Goal: Task Accomplishment & Management: Complete application form

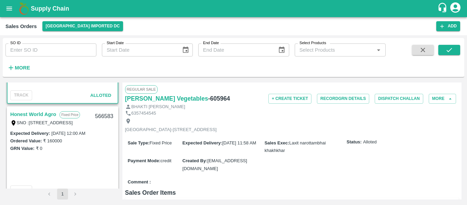
scroll to position [72, 0]
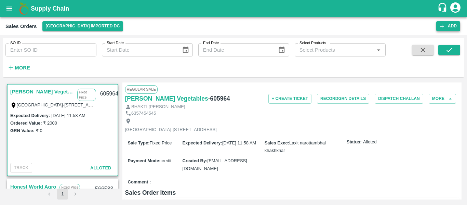
click at [452, 26] on button "Add" at bounding box center [448, 26] width 24 height 10
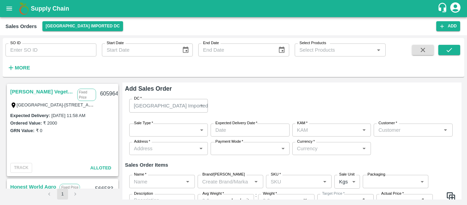
type input "[PERSON_NAME]"
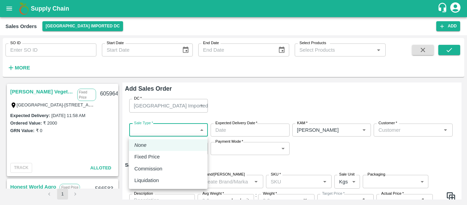
click at [153, 133] on body "Supply Chain Sales Orders [GEOGRAPHIC_DATA] Imported DC Add SO ID SO ID Start D…" at bounding box center [233, 102] width 467 height 205
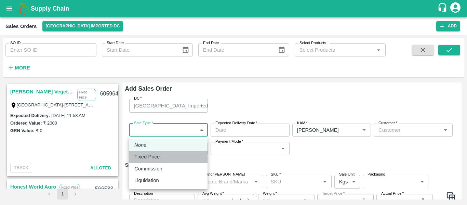
click at [149, 157] on p "Fixed Price" at bounding box center [146, 157] width 25 height 8
type input "1"
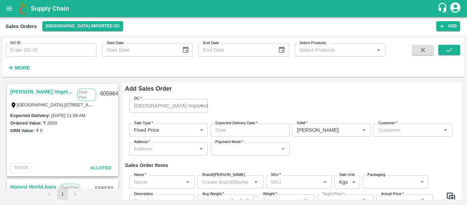
click at [238, 125] on label "Expected Delivery Date   *" at bounding box center [236, 122] width 42 height 5
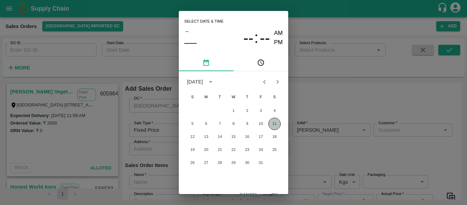
click at [273, 125] on button "11" at bounding box center [274, 124] width 12 height 12
type input "[DATE] 12:00 AM"
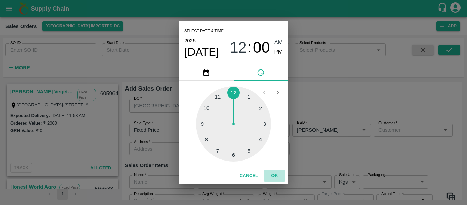
click at [274, 176] on button "OK" at bounding box center [274, 175] width 22 height 12
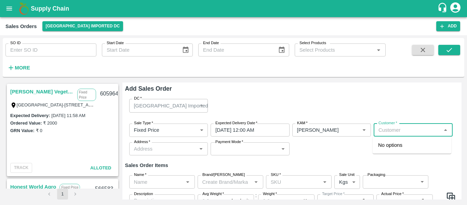
click at [395, 129] on input "Customer   *" at bounding box center [407, 129] width 64 height 9
click at [395, 150] on p "M/S [PERSON_NAME] AND BROTHERS" at bounding box center [412, 148] width 68 height 15
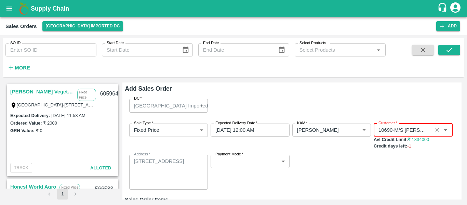
type input "10690-M/S [PERSON_NAME] AND BROTHERS"
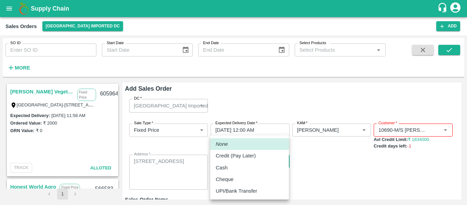
click at [239, 160] on body "Supply Chain Sales Orders [GEOGRAPHIC_DATA] Imported DC Add SO ID SO ID Start D…" at bounding box center [233, 102] width 467 height 205
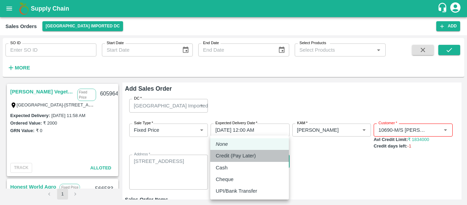
click at [239, 156] on p "Credit (Pay Later)" at bounding box center [236, 156] width 40 height 8
type input "credit"
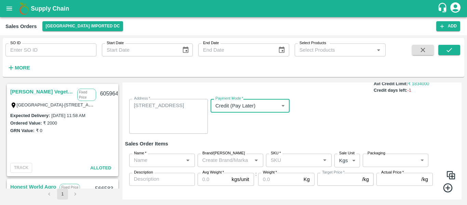
scroll to position [56, 0]
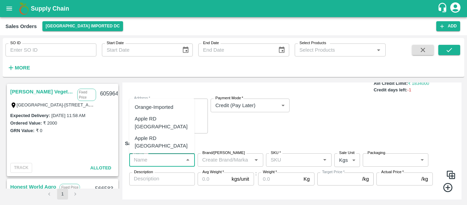
click at [156, 160] on input "Name   *" at bounding box center [156, 159] width 50 height 9
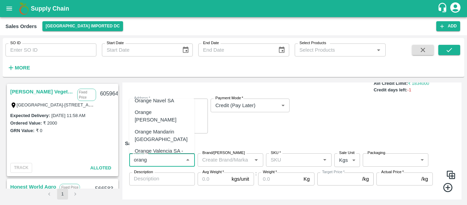
scroll to position [65, 0]
click at [154, 147] on div "Orange Valencia SA - DI" at bounding box center [162, 154] width 54 height 15
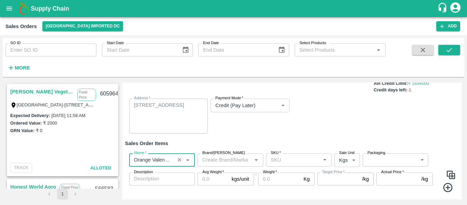
type input "Orange Valencia SA - DI"
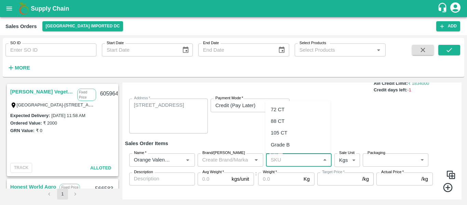
click at [278, 159] on input "SKU   *" at bounding box center [293, 159] width 50 height 9
click at [283, 177] on div "72 CT" at bounding box center [278, 175] width 14 height 8
type input "72 CT"
type input "0.0"
type input "72 CT"
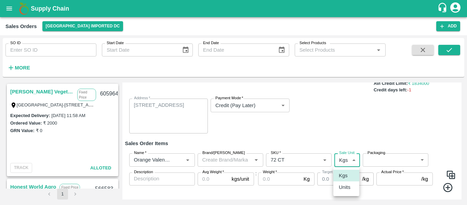
click at [349, 161] on body "Supply Chain Sales Orders [GEOGRAPHIC_DATA] Imported DC Add SO ID SO ID Start D…" at bounding box center [233, 102] width 467 height 205
click at [347, 186] on p "Units" at bounding box center [345, 187] width 12 height 8
type input "2"
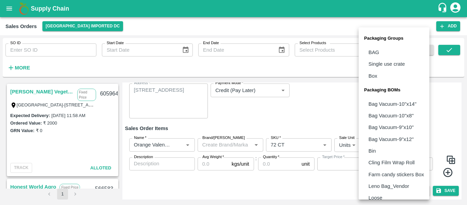
click at [377, 144] on body "Supply Chain Sales Orders [GEOGRAPHIC_DATA] Imported DC Add SO ID SO ID Start D…" at bounding box center [233, 102] width 467 height 205
click at [376, 81] on li "Box" at bounding box center [393, 76] width 71 height 12
type input "GRP/1"
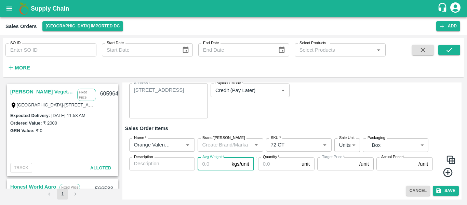
click at [206, 166] on input "Avg Weight   *" at bounding box center [212, 163] width 31 height 13
type input "1"
type input "0"
type input "15"
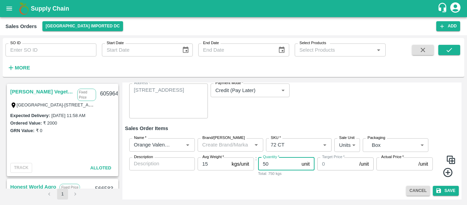
type input "50"
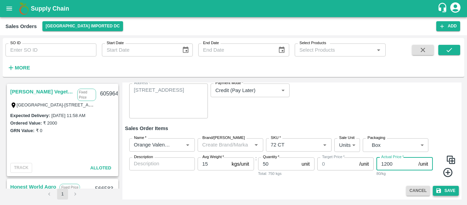
type input "1200"
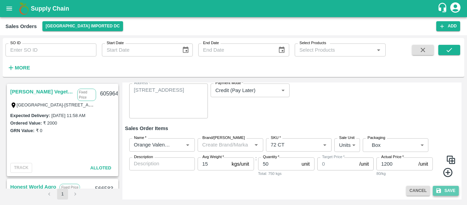
click at [441, 194] on button "Save" at bounding box center [445, 190] width 26 height 10
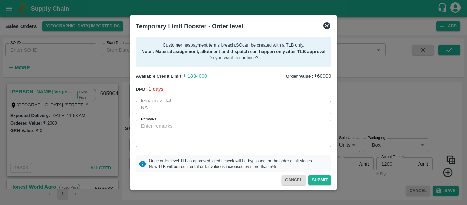
click at [327, 25] on icon at bounding box center [326, 25] width 7 height 7
